Goal: Book appointment/travel/reservation

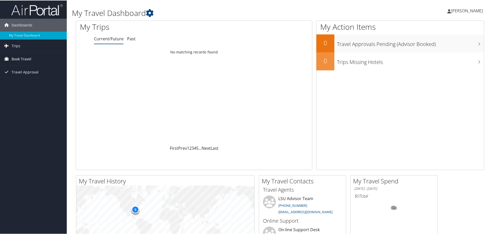
click at [17, 58] on span "Book Travel" at bounding box center [22, 58] width 20 height 13
click at [17, 76] on link "Book/Manage Online Trips" at bounding box center [33, 77] width 67 height 8
